Goal: Task Accomplishment & Management: Complete application form

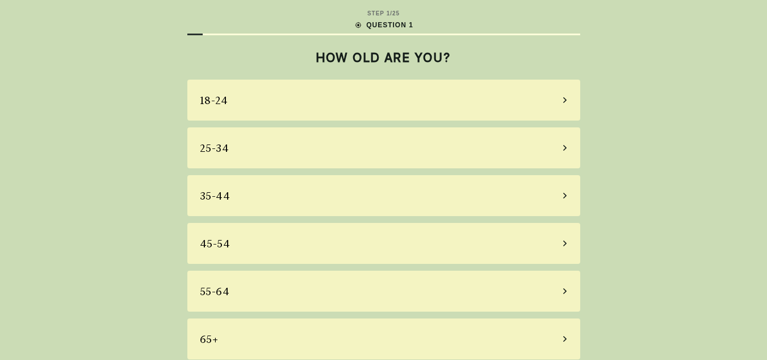
click at [360, 239] on div "45-54" at bounding box center [383, 243] width 393 height 41
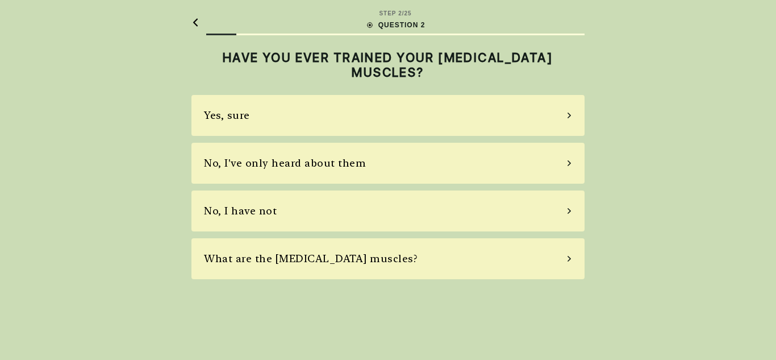
click at [382, 159] on div "No, I've only heard about them" at bounding box center [387, 163] width 393 height 41
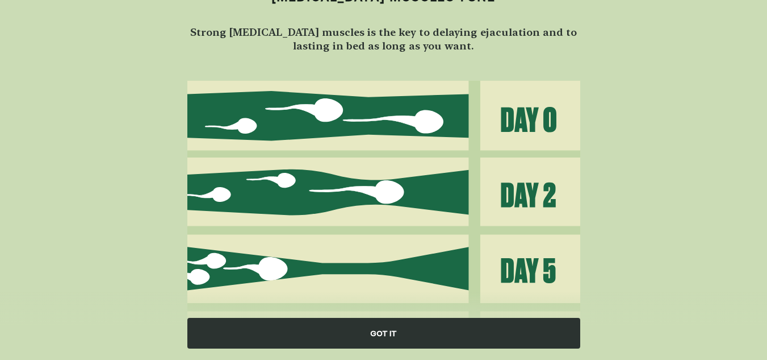
scroll to position [128, 0]
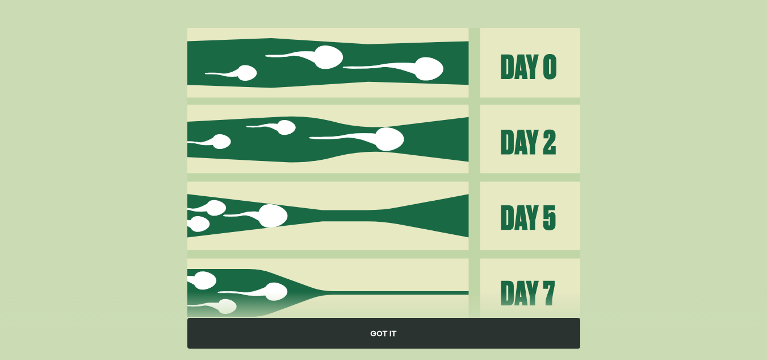
click at [403, 333] on div "GOT IT" at bounding box center [383, 333] width 393 height 31
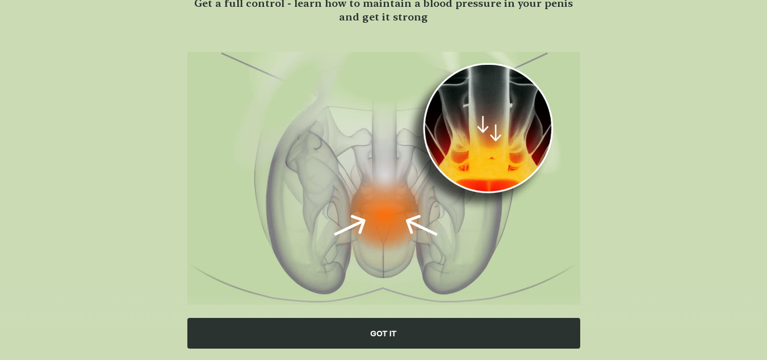
scroll to position [127, 0]
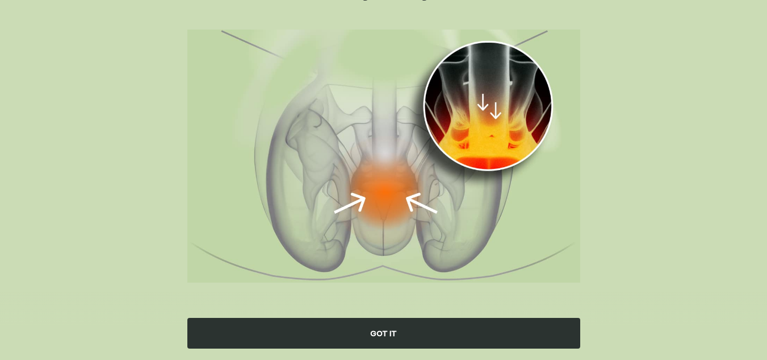
click at [390, 325] on div "GOT IT" at bounding box center [383, 333] width 393 height 31
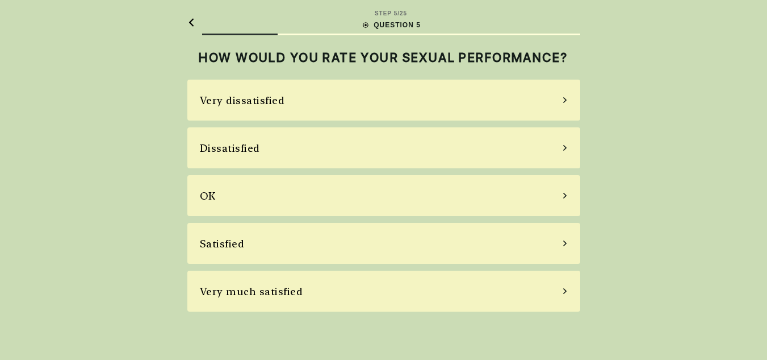
scroll to position [0, 0]
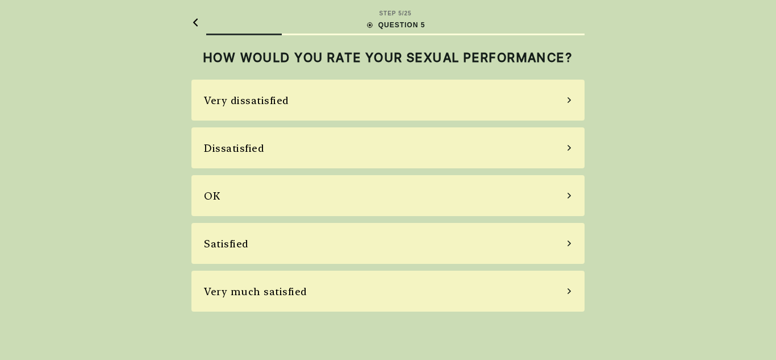
click at [347, 201] on div "OK" at bounding box center [387, 195] width 393 height 41
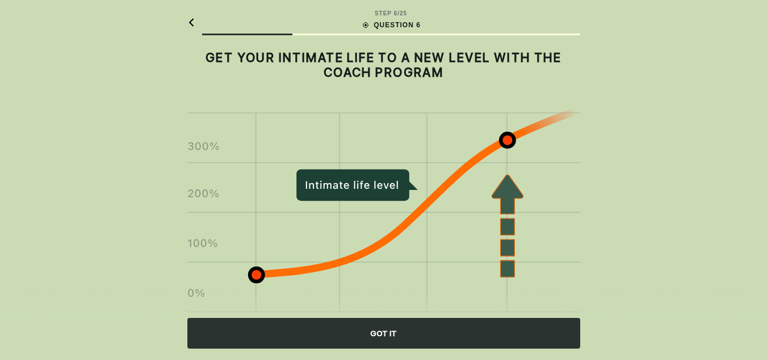
click at [435, 334] on div "GOT IT" at bounding box center [383, 333] width 393 height 31
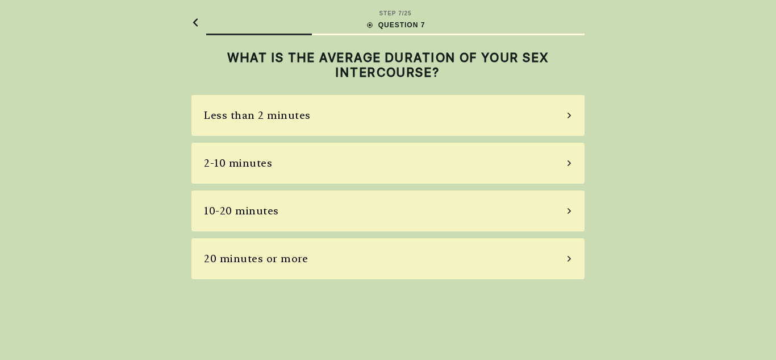
click at [419, 176] on div "2-10 minutes" at bounding box center [387, 163] width 393 height 41
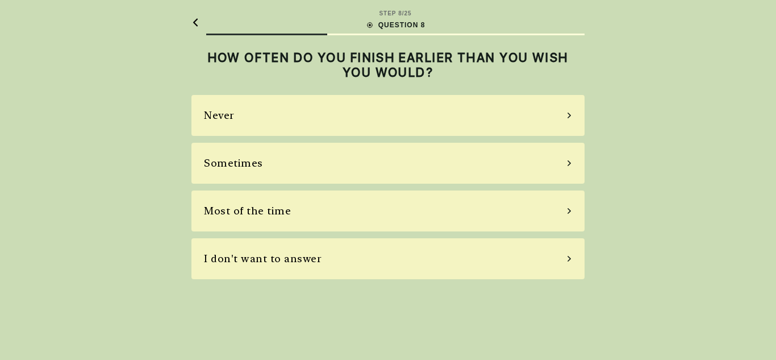
click at [403, 168] on div "Sometimes" at bounding box center [387, 163] width 393 height 41
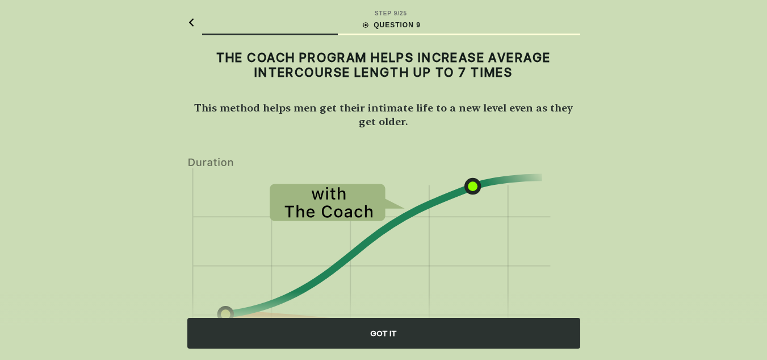
click at [419, 341] on div "GOT IT" at bounding box center [383, 333] width 393 height 31
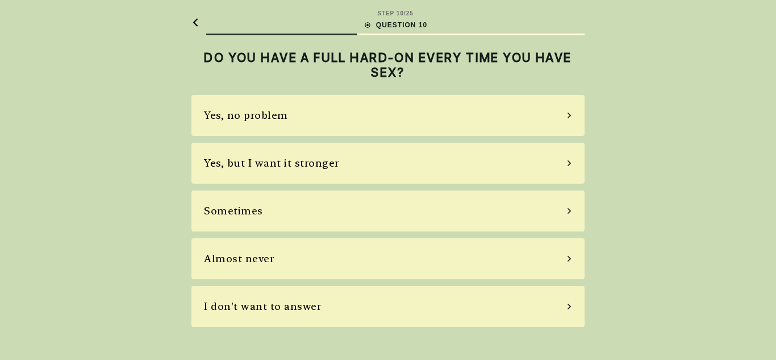
click at [357, 164] on div "Yes, but I want it stronger" at bounding box center [387, 163] width 393 height 41
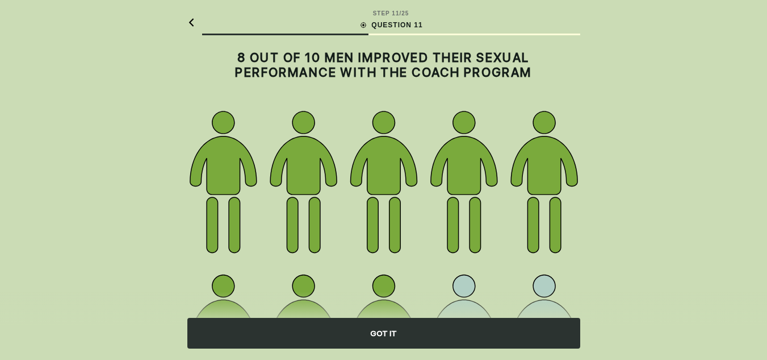
scroll to position [193, 0]
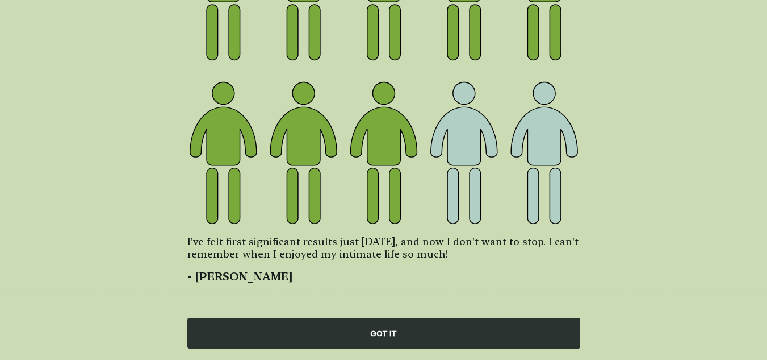
click at [525, 335] on div "GOT IT" at bounding box center [383, 333] width 393 height 31
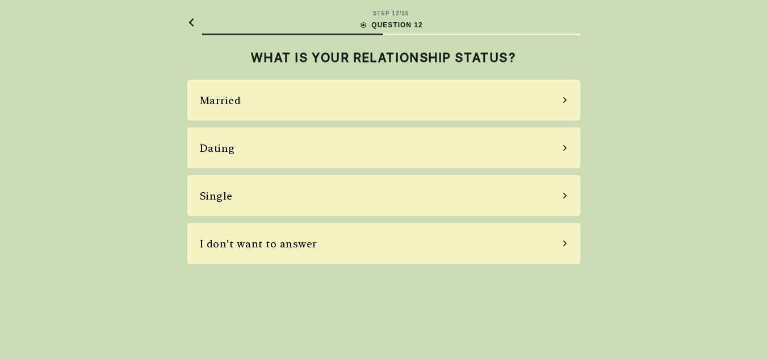
scroll to position [0, 0]
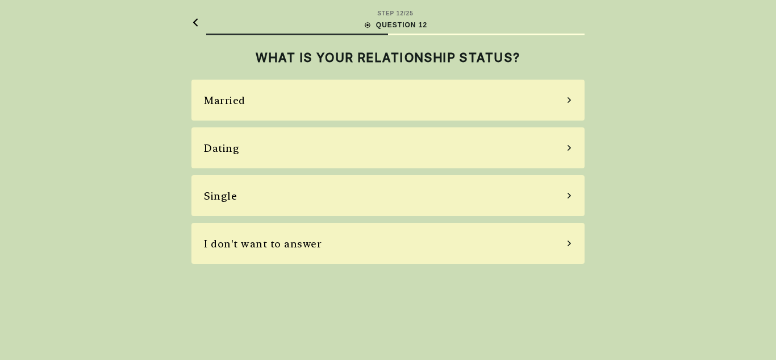
click at [466, 202] on div "Single" at bounding box center [387, 195] width 393 height 41
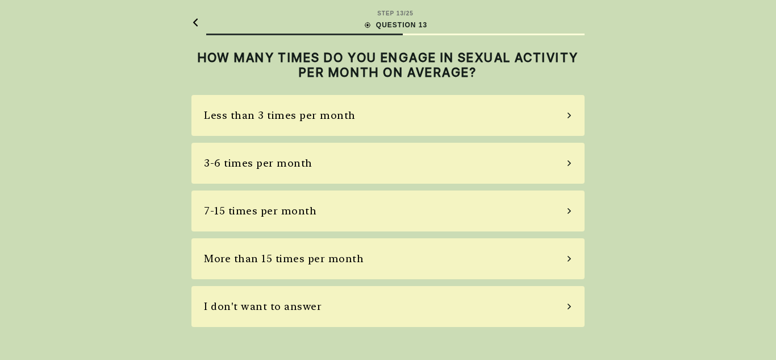
click at [426, 309] on div "I don't want to answer" at bounding box center [387, 306] width 393 height 41
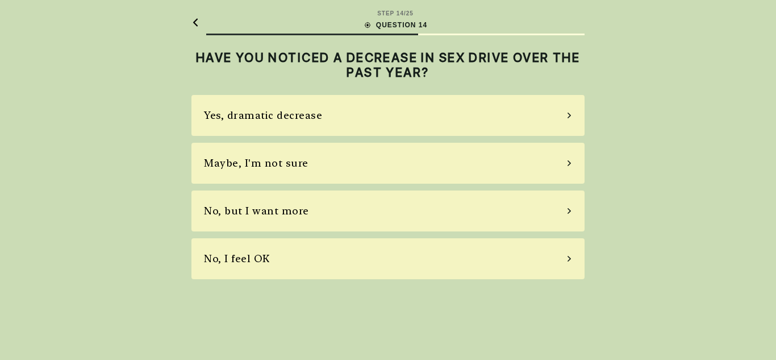
click at [445, 165] on div "Maybe, I'm not sure" at bounding box center [387, 163] width 393 height 41
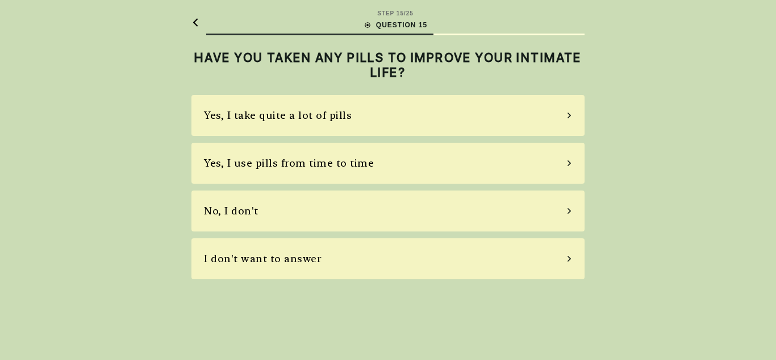
click at [356, 216] on div "No, I don't" at bounding box center [387, 210] width 393 height 41
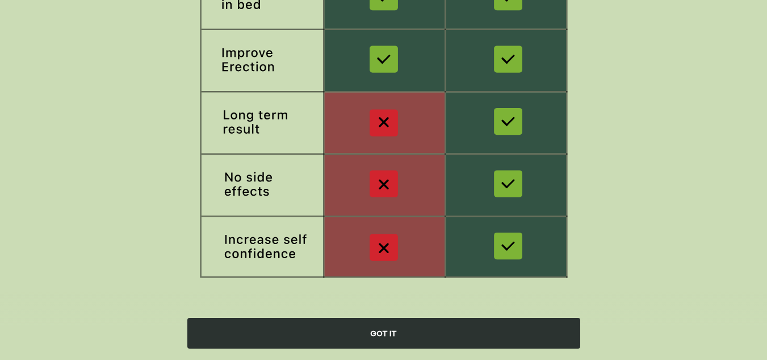
scroll to position [227, 0]
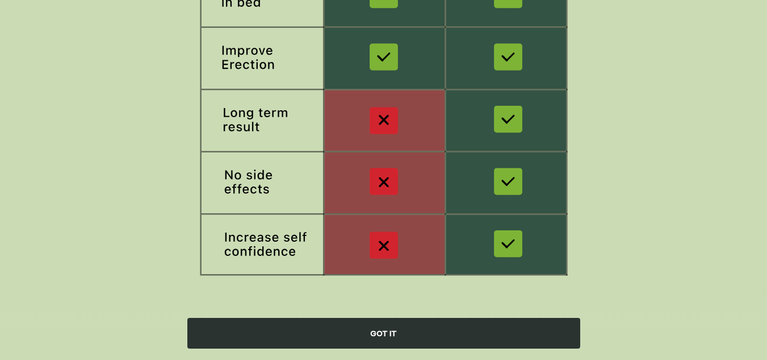
click at [500, 333] on div "GOT IT" at bounding box center [383, 333] width 393 height 31
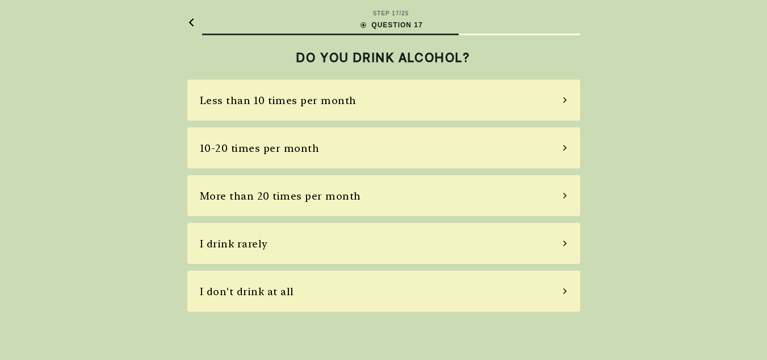
scroll to position [0, 0]
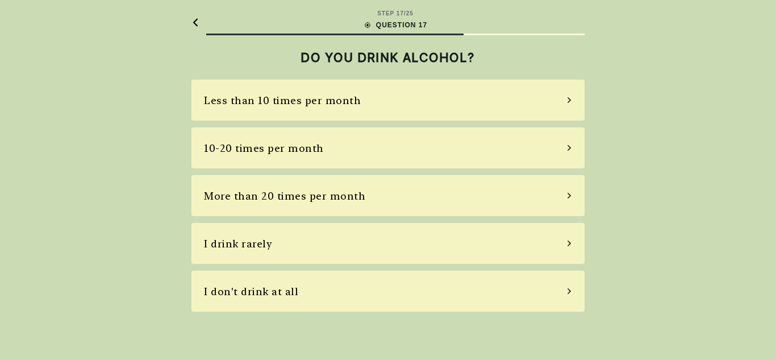
click at [433, 102] on div "Less than 10 times per month" at bounding box center [387, 100] width 393 height 41
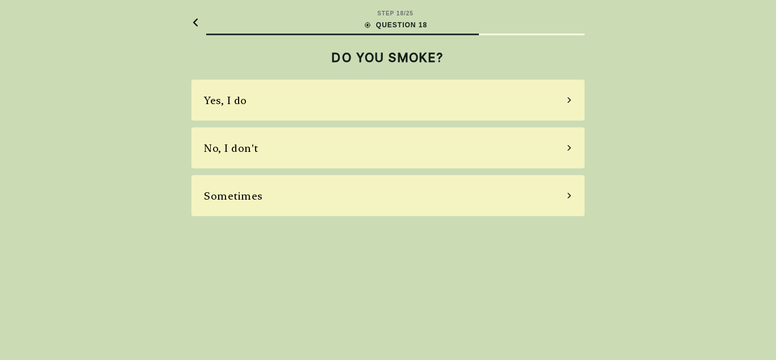
click at [389, 148] on div "No, I don't" at bounding box center [387, 147] width 393 height 41
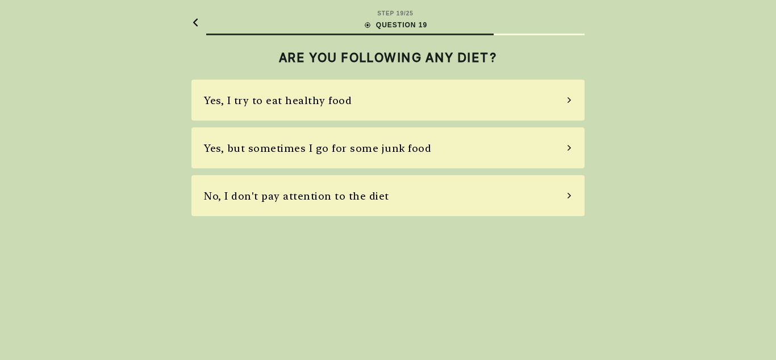
click at [382, 152] on div "Yes, but sometimes I go for some junk food" at bounding box center [317, 147] width 227 height 15
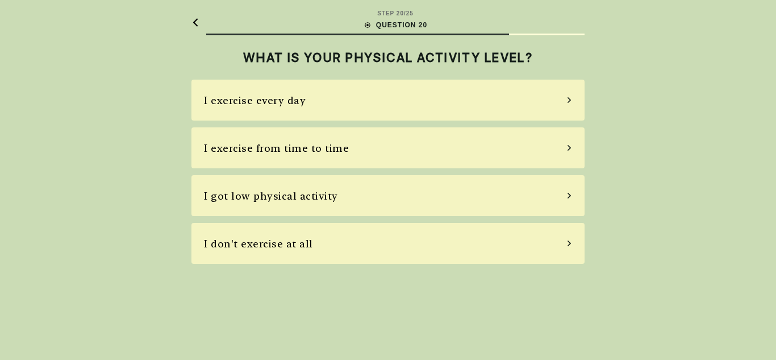
click at [363, 146] on div "I exercise from time to time" at bounding box center [387, 147] width 393 height 41
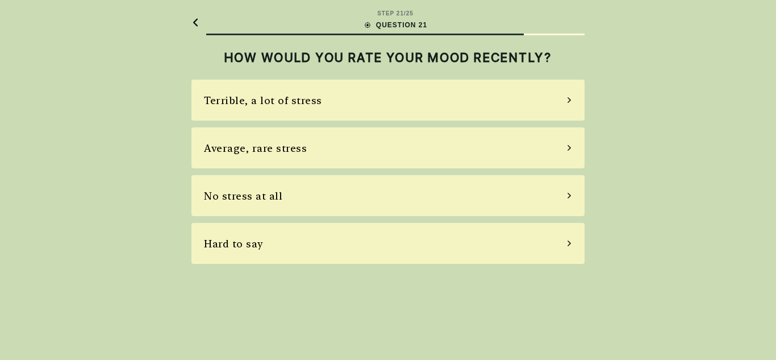
click at [374, 108] on div "Terrible, a lot of stress" at bounding box center [387, 100] width 393 height 41
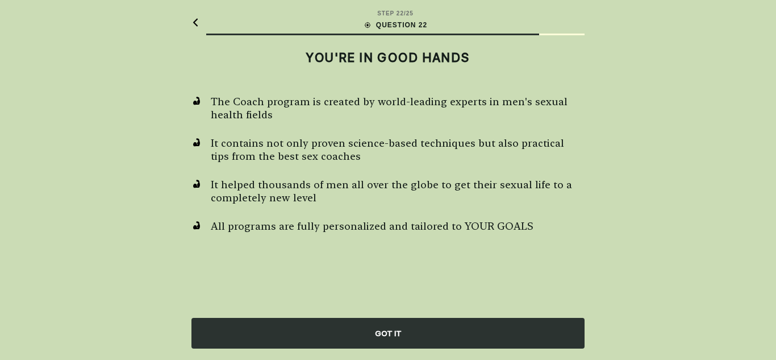
click at [408, 329] on div "GOT IT" at bounding box center [387, 333] width 393 height 31
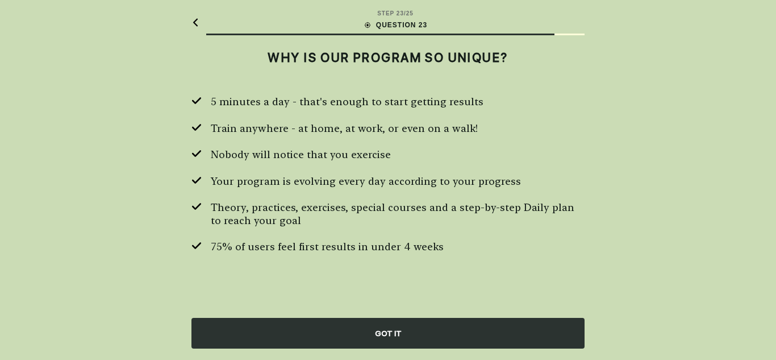
click at [408, 329] on div "GOT IT" at bounding box center [387, 333] width 393 height 31
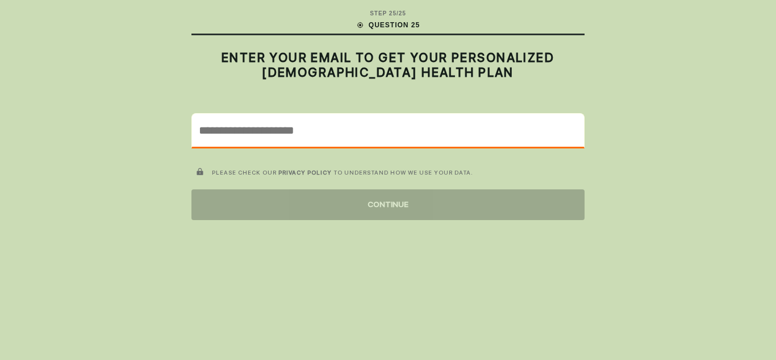
click at [379, 136] on input "email" at bounding box center [388, 130] width 392 height 33
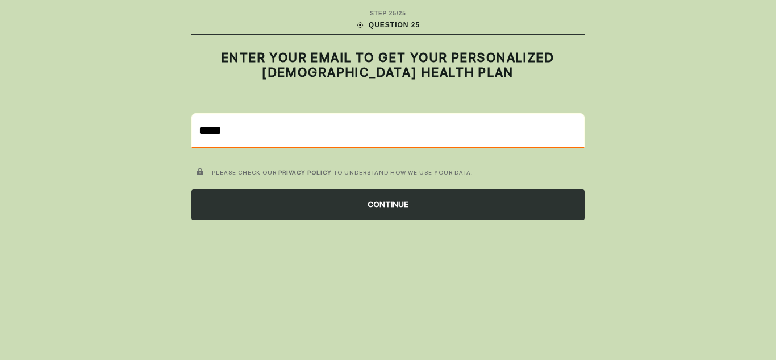
type input "**********"
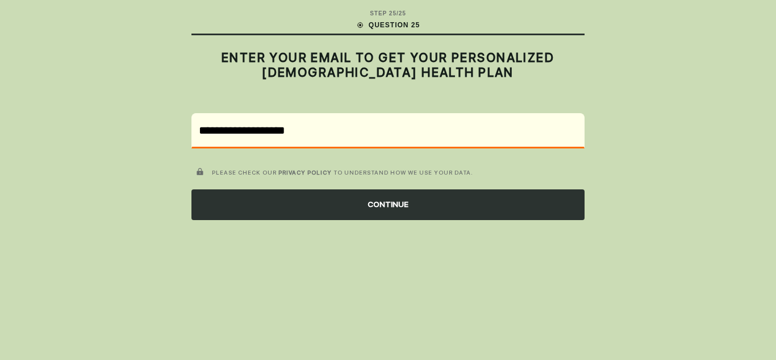
click at [311, 207] on div "CONTINUE" at bounding box center [387, 204] width 393 height 31
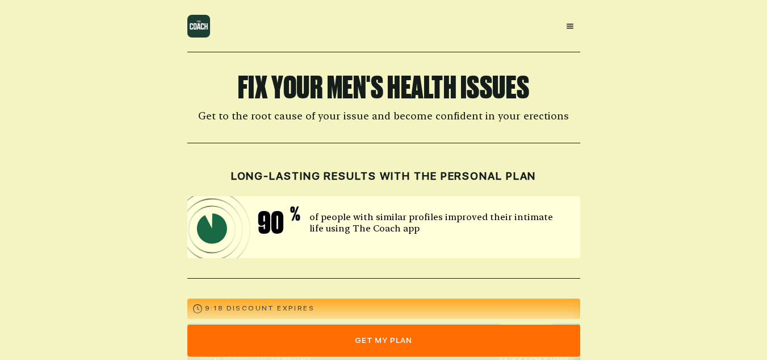
scroll to position [314, 0]
